Goal: Task Accomplishment & Management: Complete application form

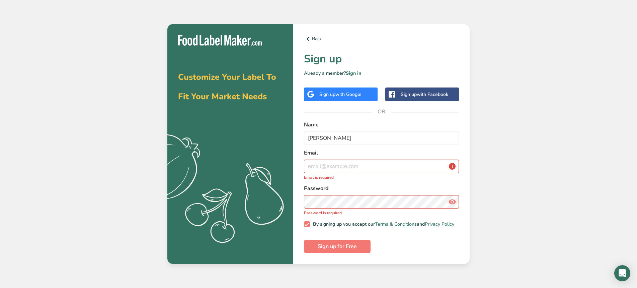
type input "[PERSON_NAME]"
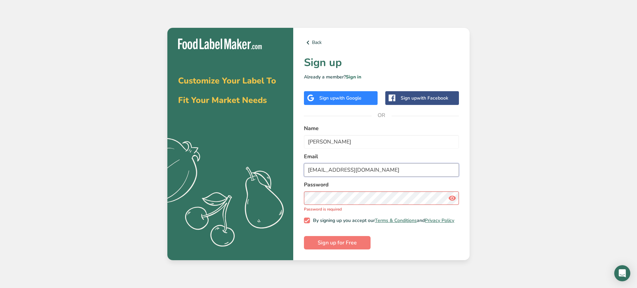
type input "[EMAIL_ADDRESS][DOMAIN_NAME]"
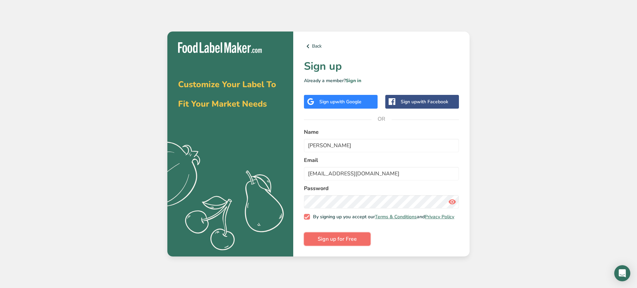
click at [340, 240] on span "Sign up for Free" at bounding box center [337, 239] width 39 height 8
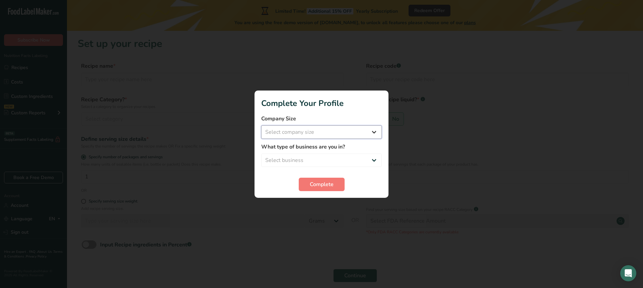
click at [374, 132] on select "Select company size Fewer than 10 Employees 10 to 50 Employees 51 to 500 Employ…" at bounding box center [321, 131] width 121 height 13
select select "2"
click at [261, 125] on select "Select company size Fewer than 10 Employees 10 to 50 Employees 51 to 500 Employ…" at bounding box center [321, 131] width 121 height 13
click at [326, 161] on select "Select business Packaged Food Manufacturer Restaurant & Cafe Bakery Meal Plans …" at bounding box center [321, 159] width 121 height 13
select select "3"
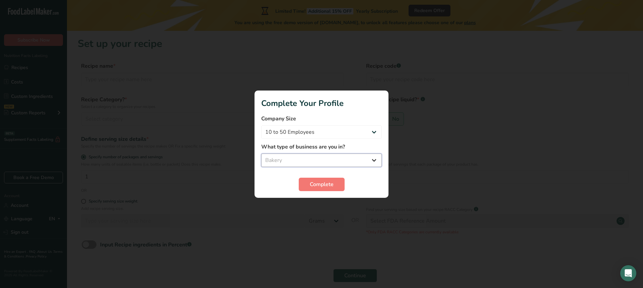
click at [261, 153] on select "Select business Packaged Food Manufacturer Restaurant & Cafe Bakery Meal Plans …" at bounding box center [321, 159] width 121 height 13
click at [316, 183] on span "Complete" at bounding box center [322, 184] width 24 height 8
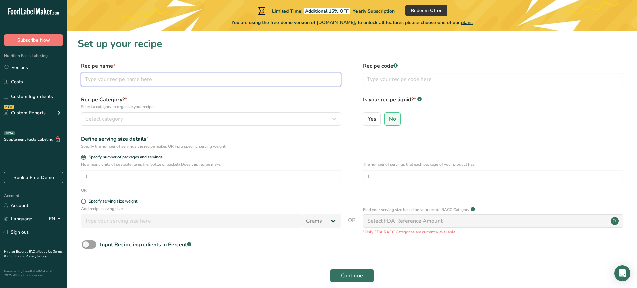
click at [142, 82] on input "text" at bounding box center [211, 79] width 260 height 13
click at [331, 120] on icon "button" at bounding box center [334, 119] width 8 height 12
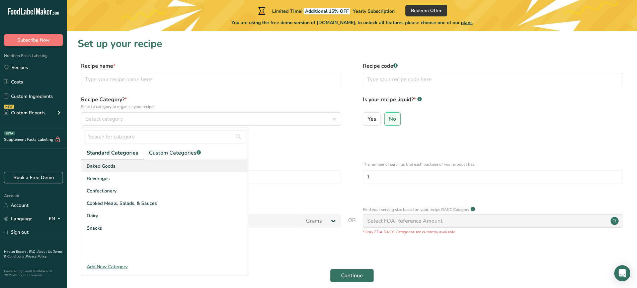
click at [107, 168] on span "Baked Goods" at bounding box center [101, 165] width 29 height 7
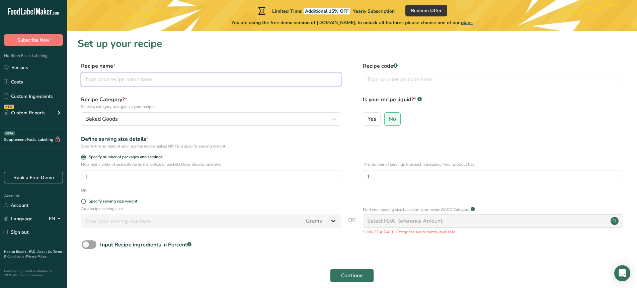
click at [113, 79] on input "text" at bounding box center [211, 79] width 260 height 13
type input "The Traditional Baklava"
